Goal: Information Seeking & Learning: Learn about a topic

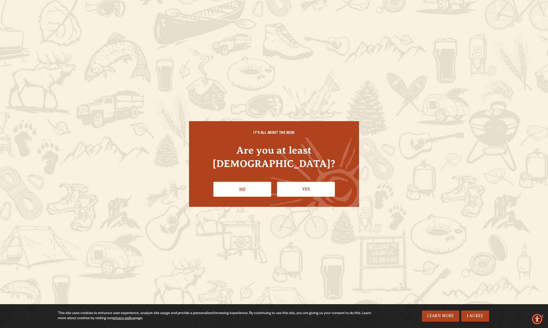
click at [256, 184] on link "No" at bounding box center [242, 189] width 58 height 15
click at [245, 182] on link "No" at bounding box center [242, 189] width 58 height 15
click at [260, 159] on h4 "Are you at least [DEMOGRAPHIC_DATA]?" at bounding box center [274, 156] width 150 height 27
click at [253, 187] on link "No" at bounding box center [242, 189] width 58 height 15
click at [306, 182] on link "Yes" at bounding box center [306, 189] width 58 height 15
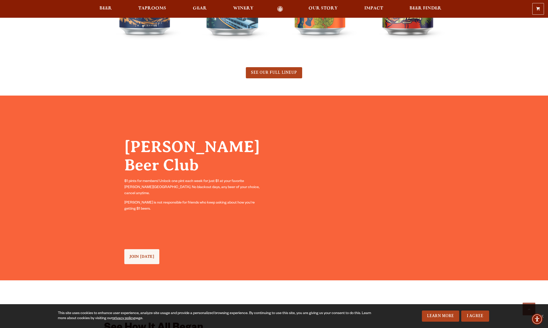
scroll to position [864, 0]
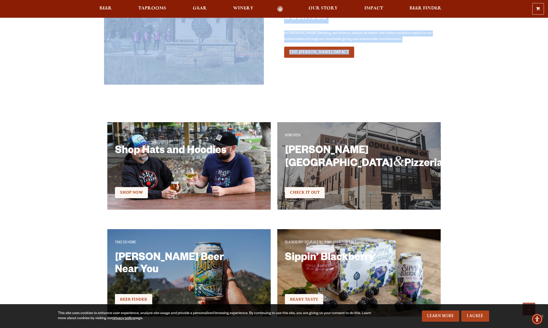
drag, startPoint x: 51, startPoint y: 63, endPoint x: 301, endPoint y: 175, distance: 274.2
click at [296, 170] on div "See How It All Began Learn more about what it means to be 100% Employee Owned a…" at bounding box center [274, 196] width 548 height 722
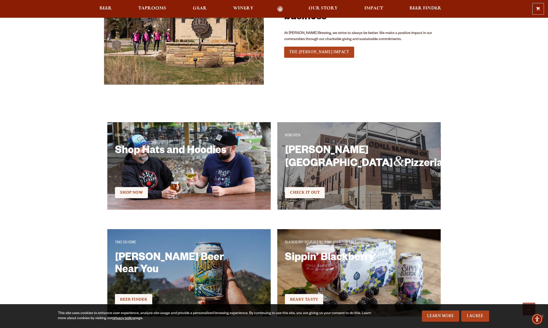
click at [312, 93] on div at bounding box center [274, 95] width 340 height 6
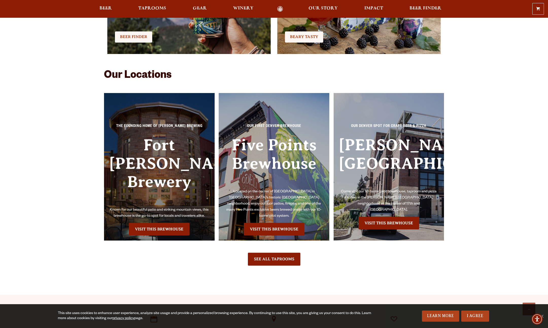
scroll to position [997, 0]
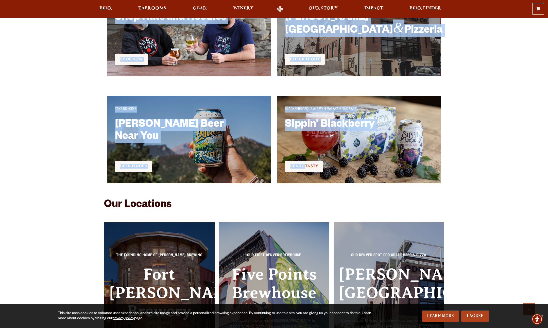
drag, startPoint x: 82, startPoint y: 86, endPoint x: 447, endPoint y: 275, distance: 411.6
click at [439, 269] on div "See How It All Began Learn more about what it means to be 100% Employee Owned a…" at bounding box center [274, 63] width 548 height 722
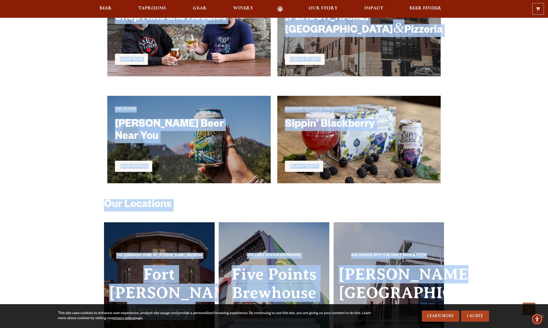
click at [487, 185] on div "See How It All Began Learn more about what it means to be 100% Employee Owned a…" at bounding box center [274, 63] width 548 height 722
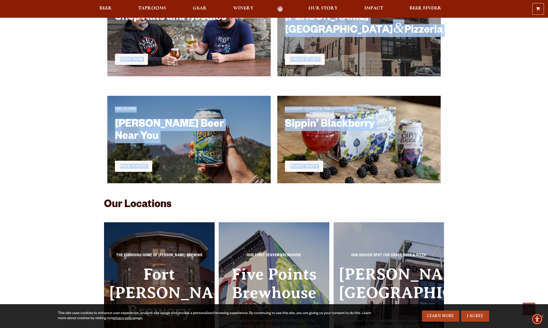
drag, startPoint x: 487, startPoint y: 185, endPoint x: 168, endPoint y: 56, distance: 343.4
click at [166, 59] on div "See How It All Began Learn more about what it means to be 100% Employee Owned a…" at bounding box center [274, 63] width 548 height 722
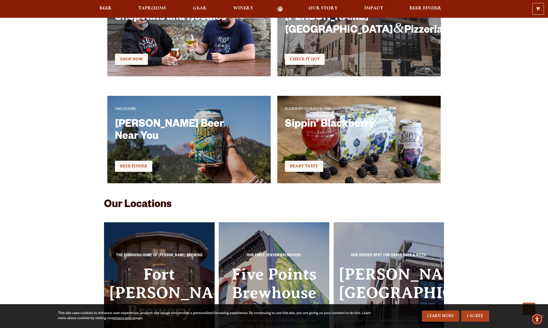
click at [61, 74] on div "See How It All Began Learn more about what it means to be 100% Employee Owned a…" at bounding box center [274, 63] width 548 height 722
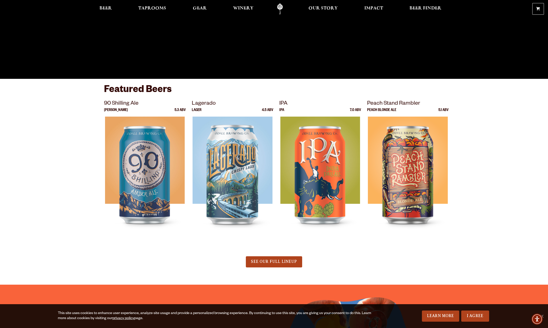
scroll to position [280, 0]
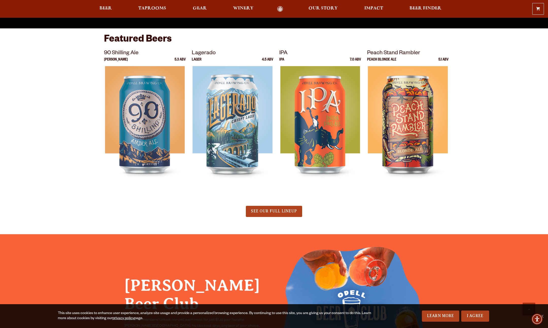
drag, startPoint x: 71, startPoint y: 77, endPoint x: 353, endPoint y: 204, distance: 309.1
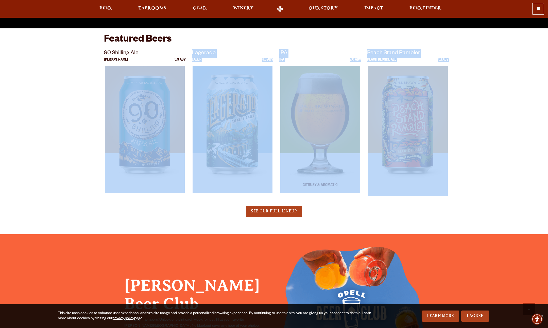
click at [346, 192] on div at bounding box center [320, 129] width 82 height 127
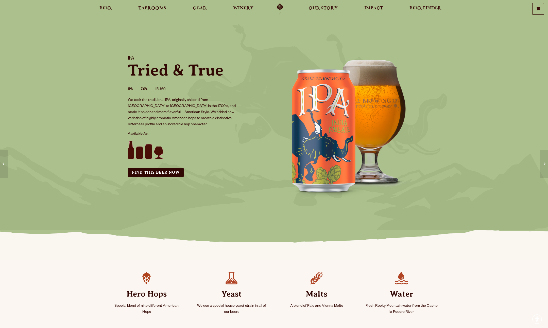
click at [345, 206] on section "IPA Tried & True IPA 7.0% IBU 60 We took the traditional IPA, originally shippe…" at bounding box center [274, 130] width 548 height 260
